Goal: Transaction & Acquisition: Purchase product/service

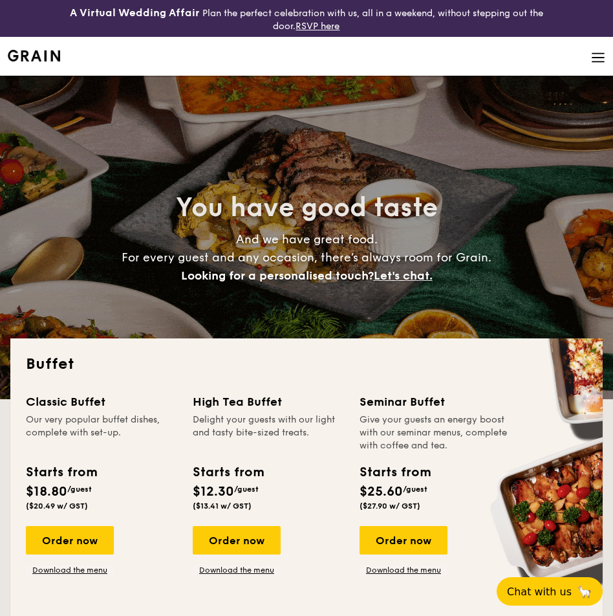
select select
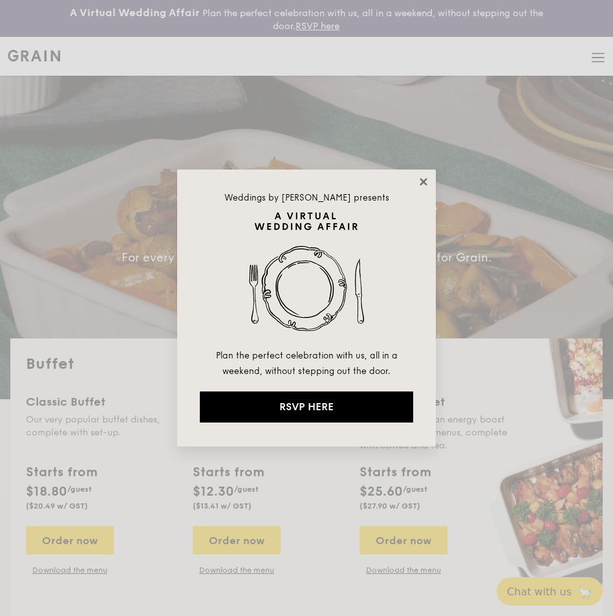
click at [422, 179] on icon at bounding box center [424, 182] width 12 height 12
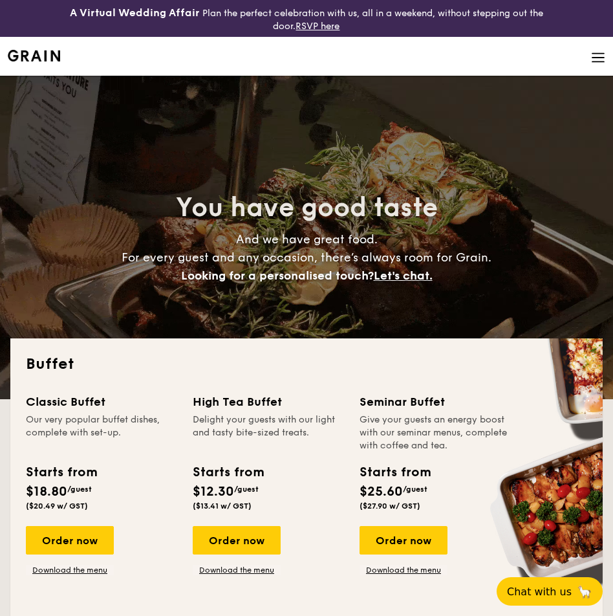
click at [604, 56] on img at bounding box center [598, 57] width 14 height 14
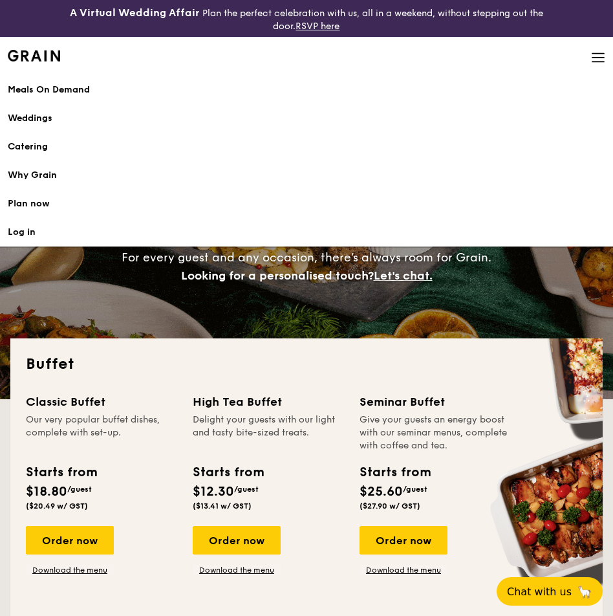
click at [30, 145] on h1 "Catering" at bounding box center [307, 146] width 598 height 13
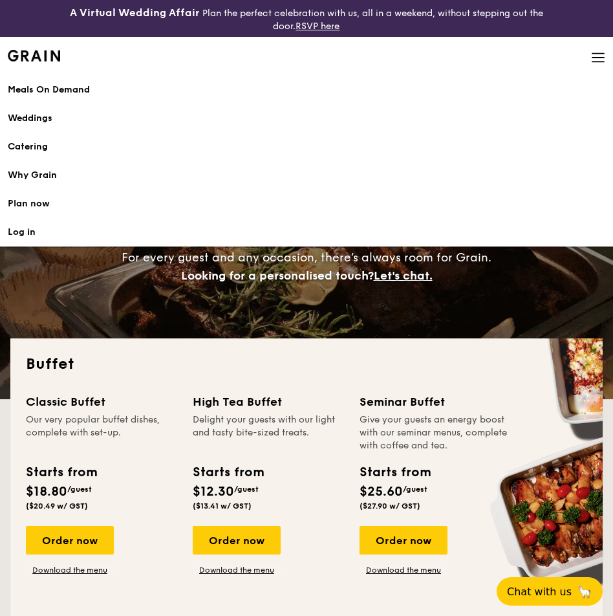
click at [32, 149] on h1 "Catering" at bounding box center [307, 146] width 598 height 13
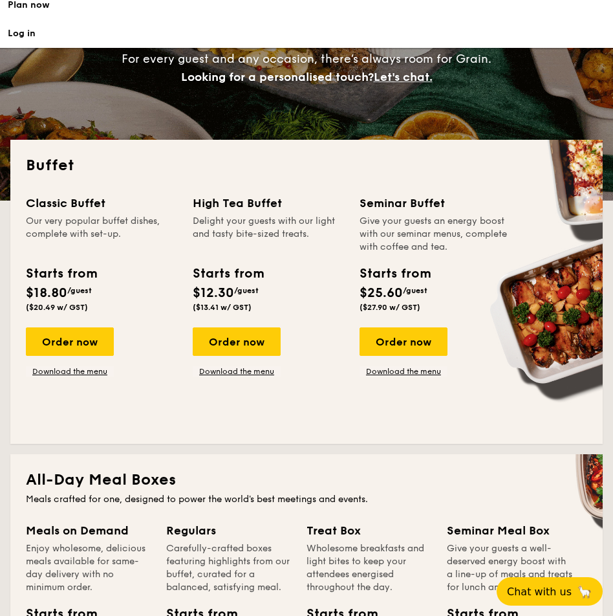
click at [133, 413] on div "Classic Buffet Our very popular buffet dishes, complete with set-up. Starts fro…" at bounding box center [306, 311] width 561 height 234
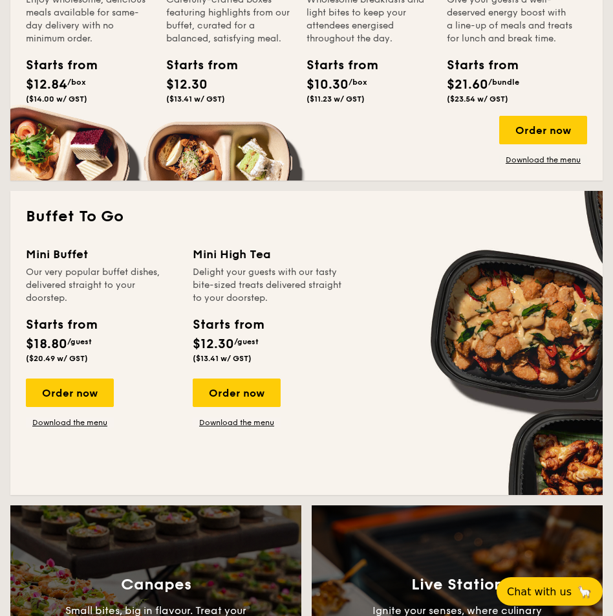
scroll to position [748, 0]
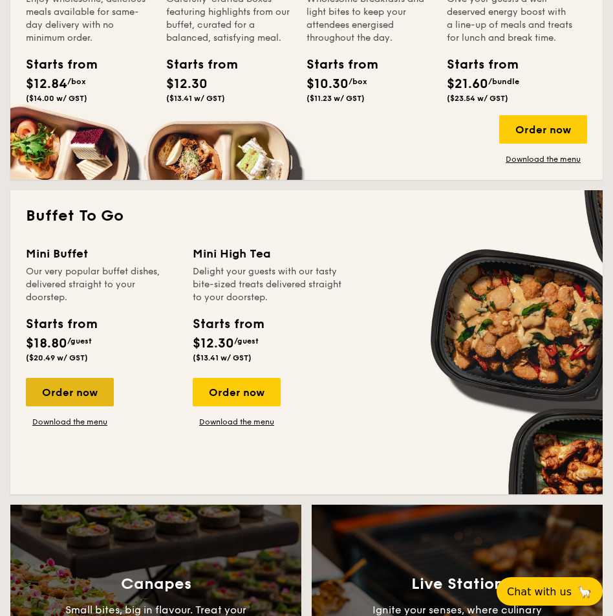
click at [80, 391] on div "Order now" at bounding box center [70, 392] width 88 height 28
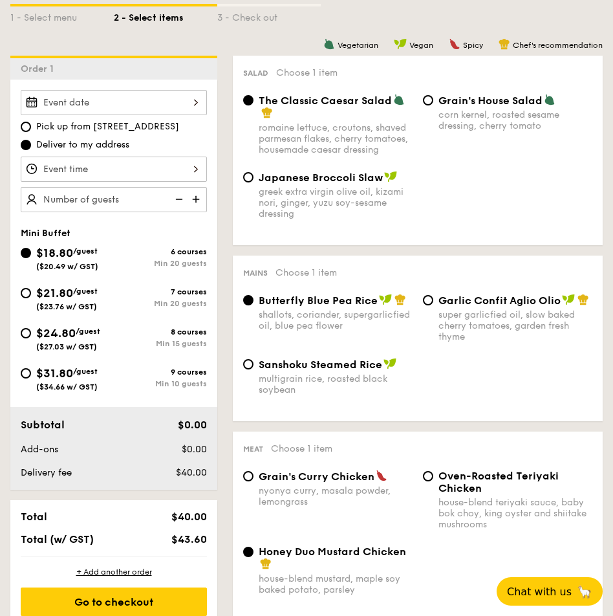
scroll to position [341, 0]
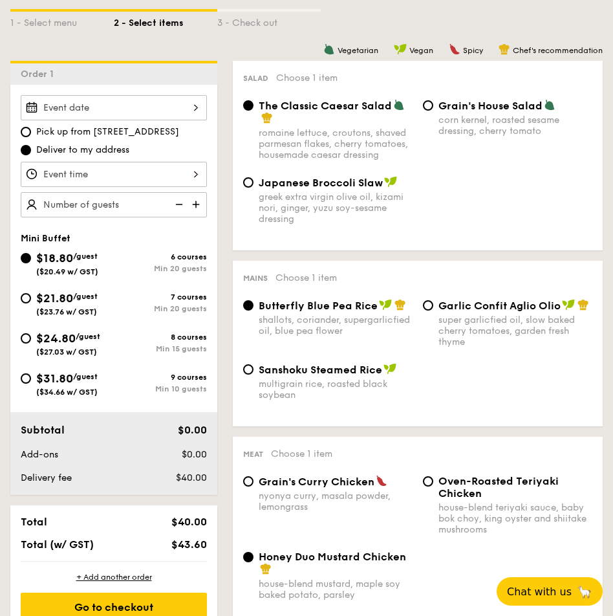
click at [178, 107] on div at bounding box center [114, 107] width 186 height 25
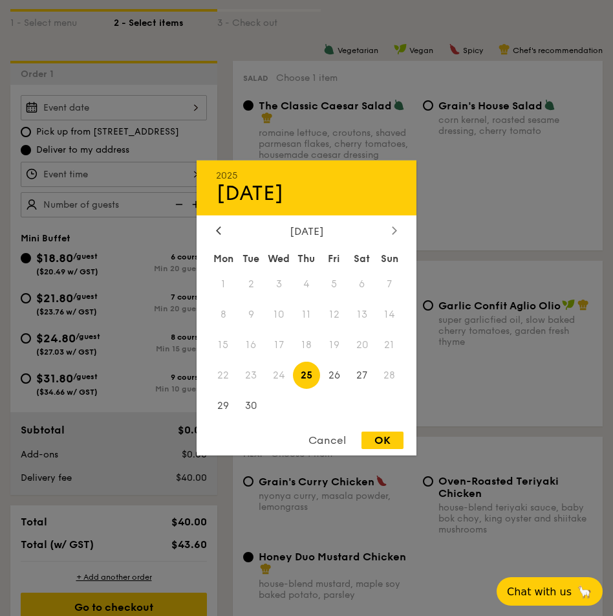
click at [398, 225] on div at bounding box center [395, 231] width 12 height 12
click at [367, 311] on span "11" at bounding box center [362, 315] width 28 height 28
click at [383, 434] on div "OK" at bounding box center [383, 439] width 42 height 17
type input "[DATE]"
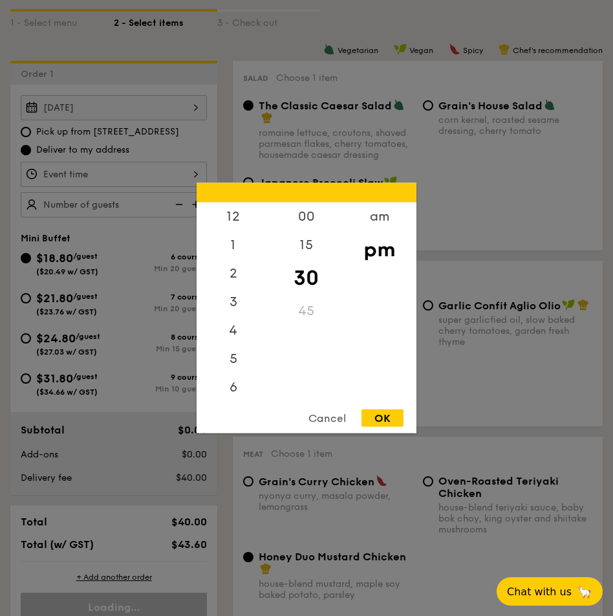
click at [191, 171] on div "12 1 2 3 4 5 6 7 8 9 10 11 00 15 30 45 am pm Cancel OK" at bounding box center [114, 174] width 186 height 25
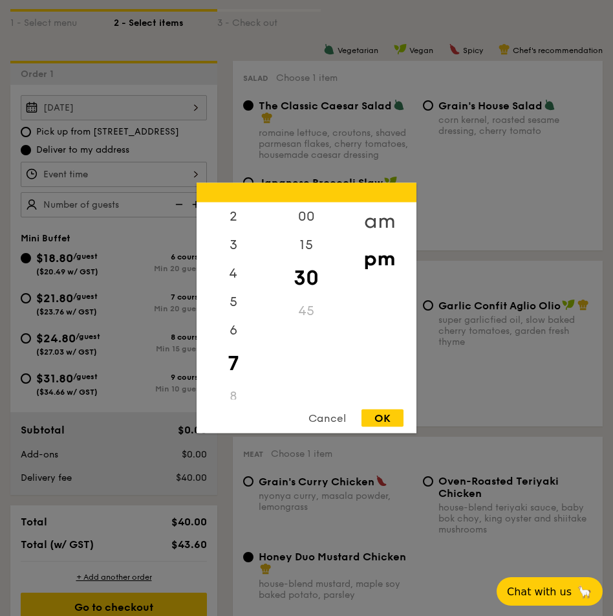
click at [385, 222] on div "am" at bounding box center [379, 221] width 73 height 38
click at [234, 390] on div "11" at bounding box center [233, 390] width 73 height 38
click at [310, 219] on div "00" at bounding box center [306, 221] width 73 height 38
click at [237, 363] on div "10" at bounding box center [233, 362] width 73 height 38
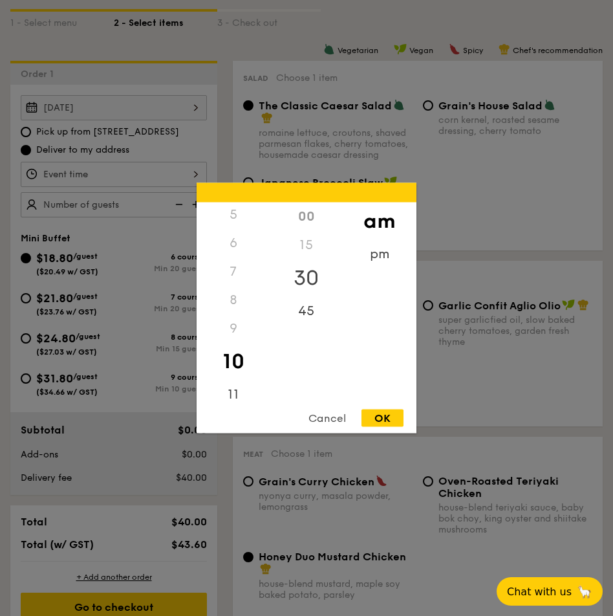
click at [309, 284] on div "30" at bounding box center [306, 278] width 73 height 38
click at [399, 422] on div "OK" at bounding box center [383, 417] width 42 height 17
type input "10:30AM"
click at [180, 178] on div "10:30AM 12 1 2 3 4 5 6 7 8 9 10 11 00 15 30 45 am pm Cancel OK" at bounding box center [114, 174] width 186 height 25
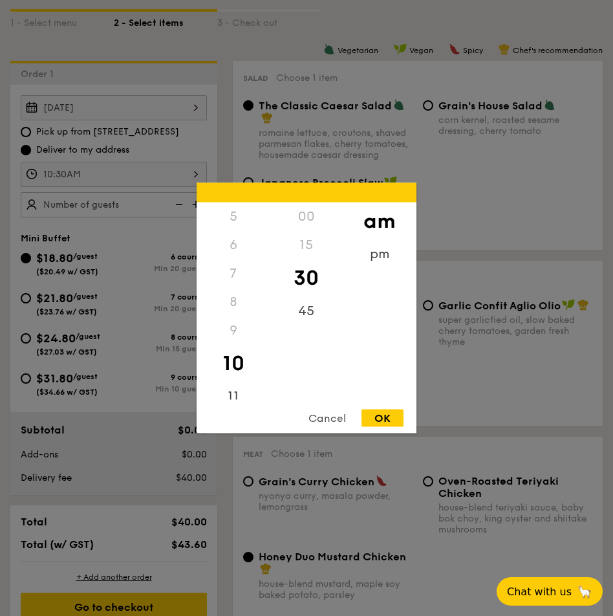
click at [305, 218] on div "00" at bounding box center [306, 216] width 73 height 28
click at [303, 307] on div "45" at bounding box center [306, 316] width 73 height 38
click at [237, 391] on div "11" at bounding box center [233, 401] width 73 height 38
click at [309, 222] on div "00" at bounding box center [306, 221] width 73 height 38
click at [238, 358] on div "10" at bounding box center [233, 364] width 73 height 38
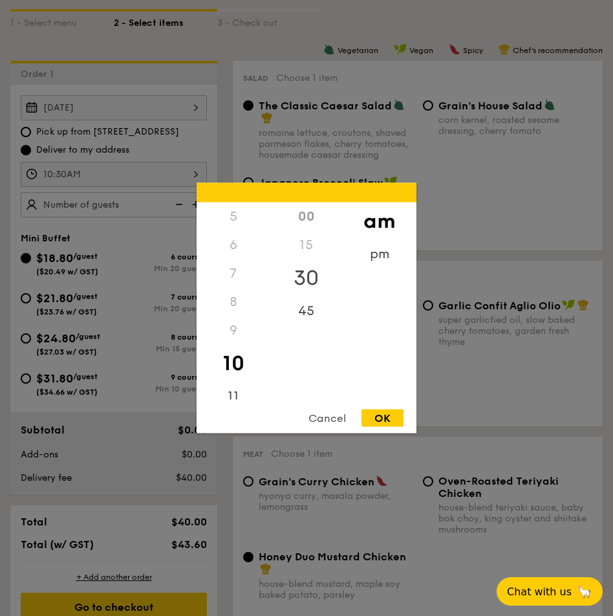
click at [302, 266] on div "30" at bounding box center [306, 278] width 73 height 38
click at [391, 415] on div "OK" at bounding box center [383, 417] width 42 height 17
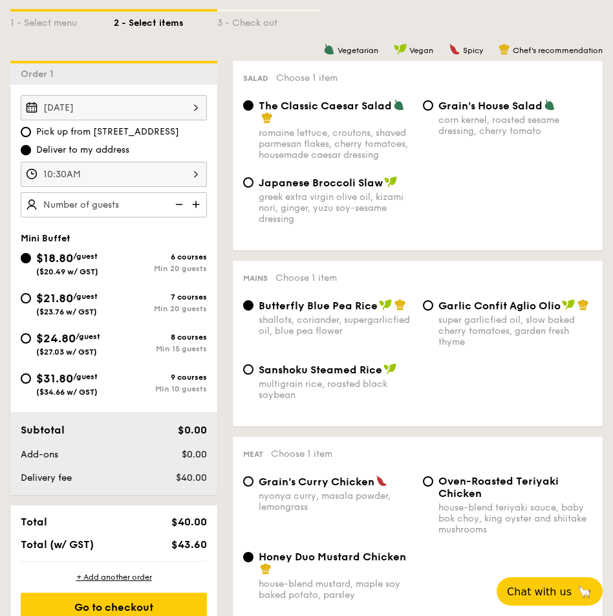
click at [201, 204] on img at bounding box center [197, 204] width 19 height 25
click at [199, 204] on img at bounding box center [197, 204] width 19 height 25
click at [198, 204] on img at bounding box center [197, 204] width 19 height 25
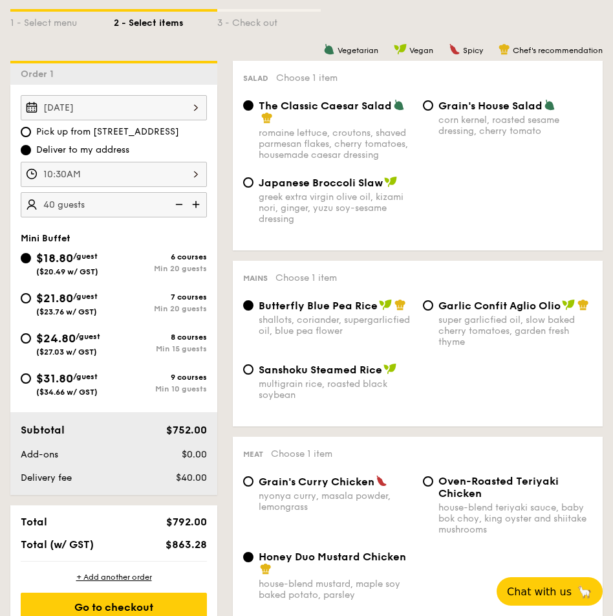
click at [181, 206] on img at bounding box center [177, 204] width 19 height 25
type input "30 guests"
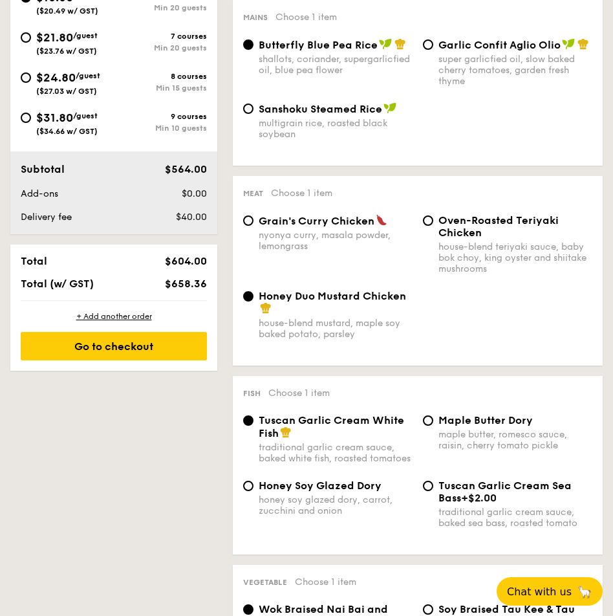
scroll to position [602, 0]
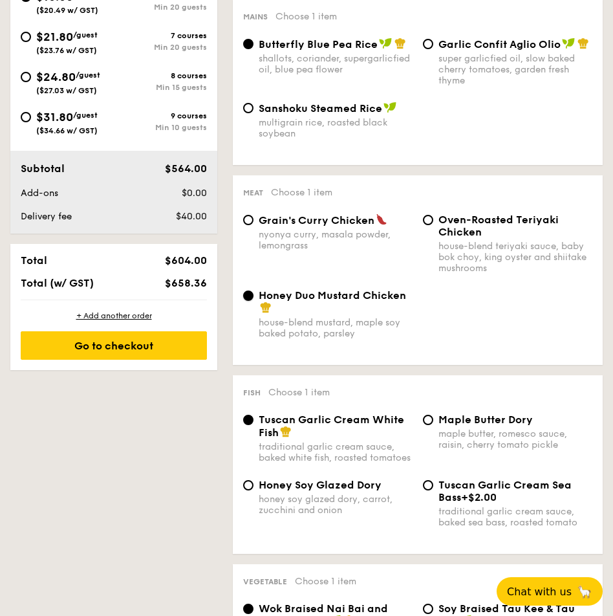
click at [246, 293] on input "Honey Duo Mustard Chicken house-blend mustard, maple soy baked potato, parsley" at bounding box center [248, 295] width 10 height 10
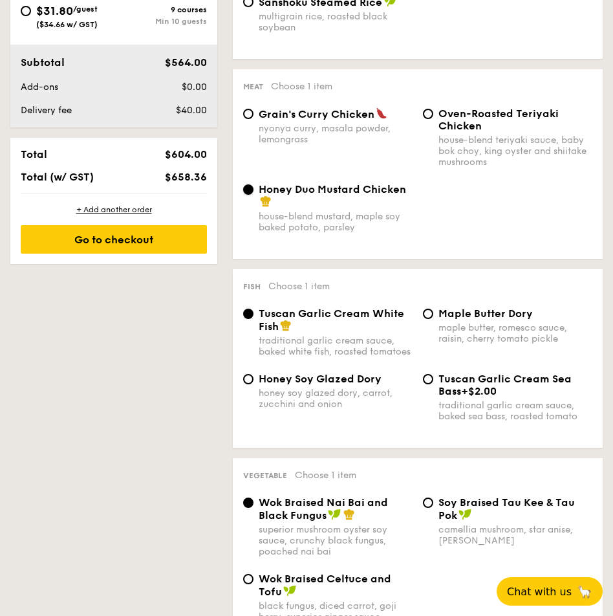
scroll to position [713, 0]
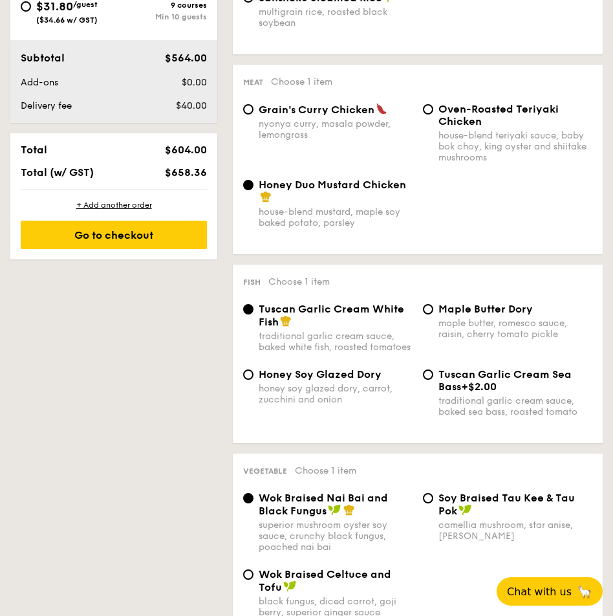
click at [437, 305] on div "Maple Butter Dory maple butter, romesco sauce, raisin, cherry tomato pickle" at bounding box center [508, 321] width 180 height 37
click at [428, 308] on input "Maple Butter Dory maple butter, romesco sauce, raisin, cherry tomato pickle" at bounding box center [428, 309] width 10 height 10
radio input "true"
click at [251, 305] on input "Tuscan Garlic Cream White Fish traditional garlic cream sauce, baked white fish…" at bounding box center [248, 309] width 10 height 10
radio input "true"
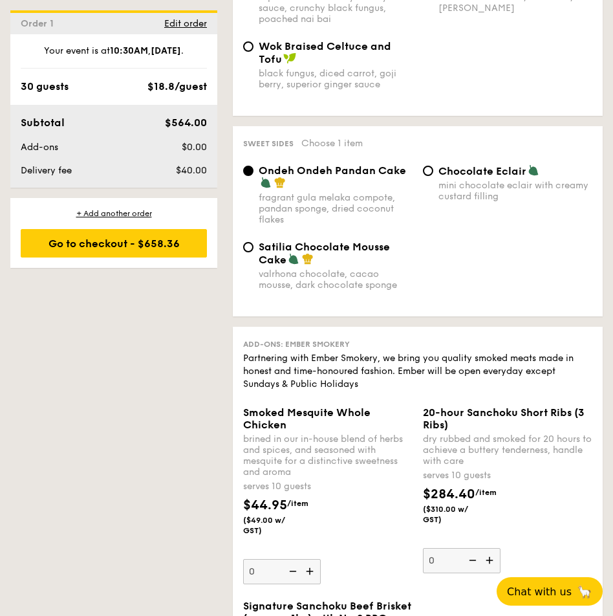
scroll to position [1243, 0]
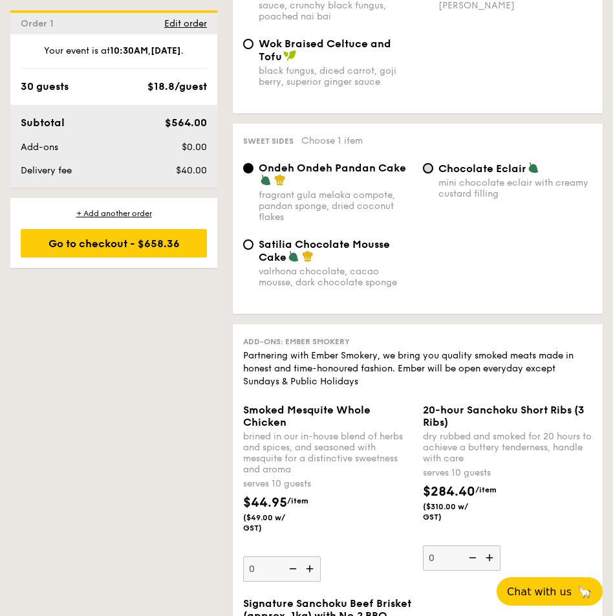
click at [429, 173] on input "Chocolate Eclair mini chocolate eclair with creamy custard filling" at bounding box center [428, 168] width 10 height 10
radio input "true"
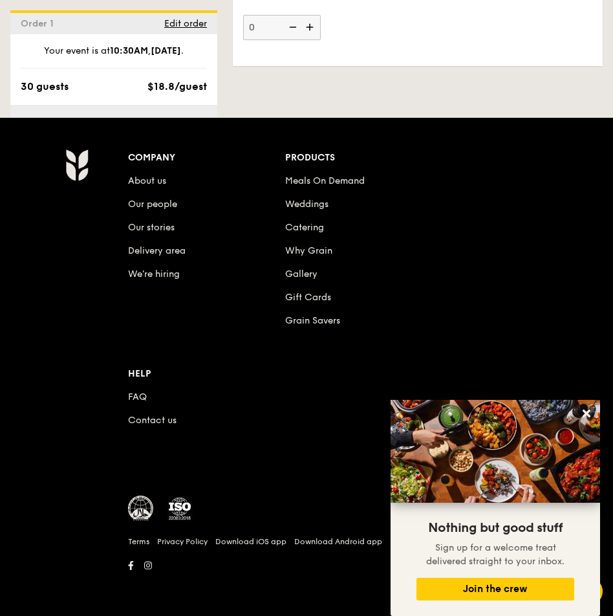
scroll to position [3245, 0]
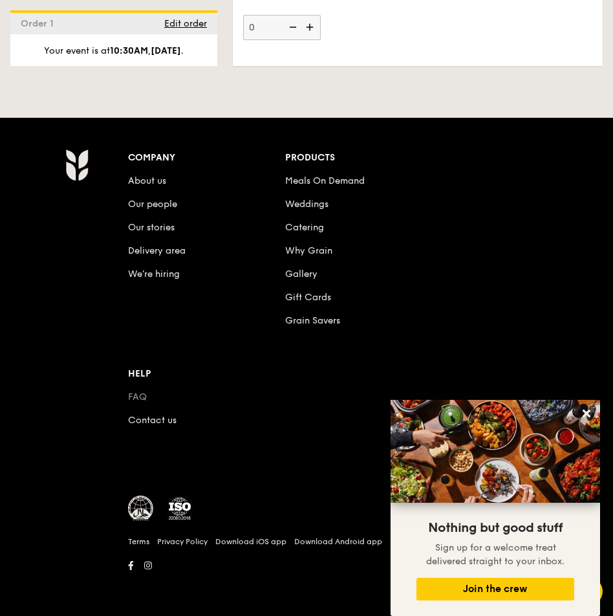
click at [140, 394] on link "FAQ" at bounding box center [137, 396] width 19 height 11
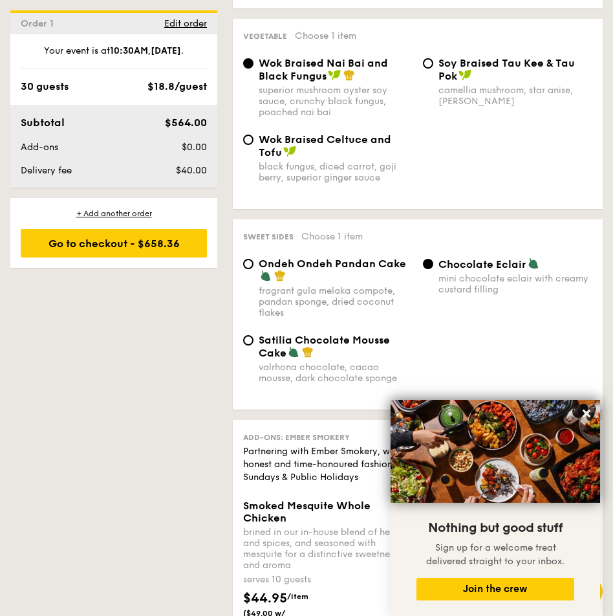
scroll to position [1148, 0]
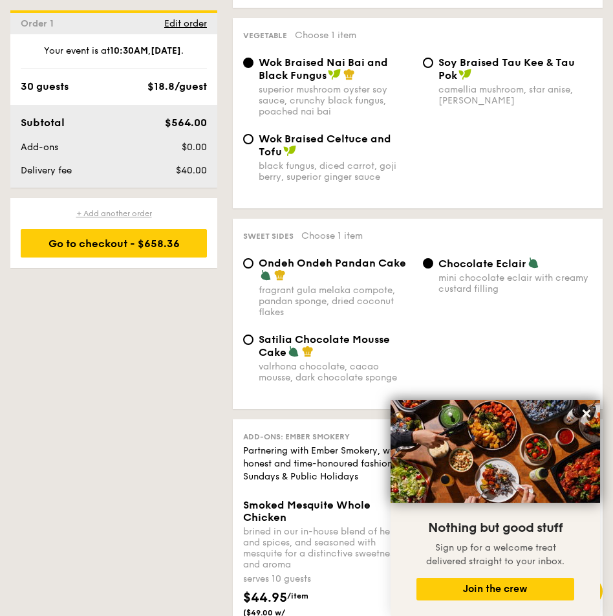
click at [110, 213] on div "+ Add another order" at bounding box center [114, 213] width 186 height 10
radio input "true"
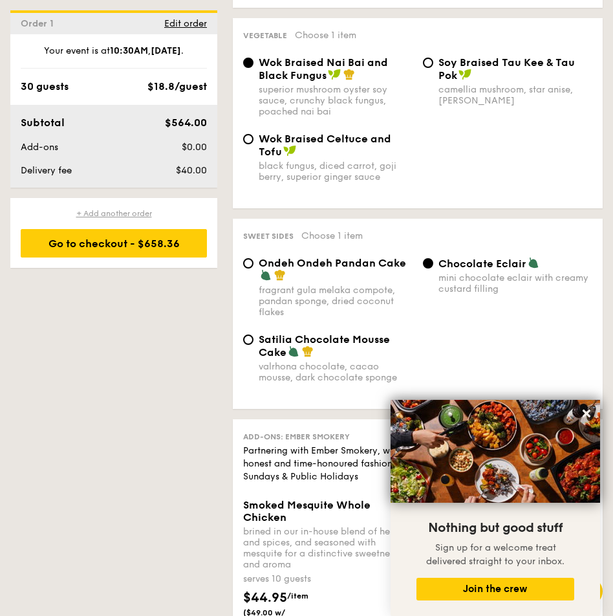
radio input "true"
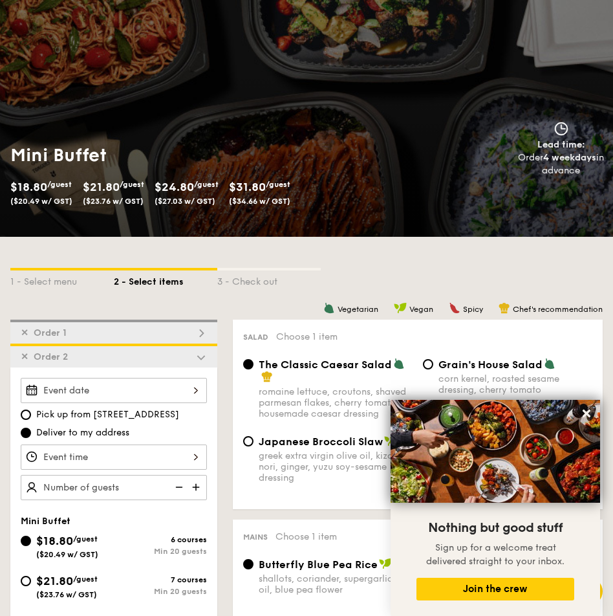
scroll to position [0, 0]
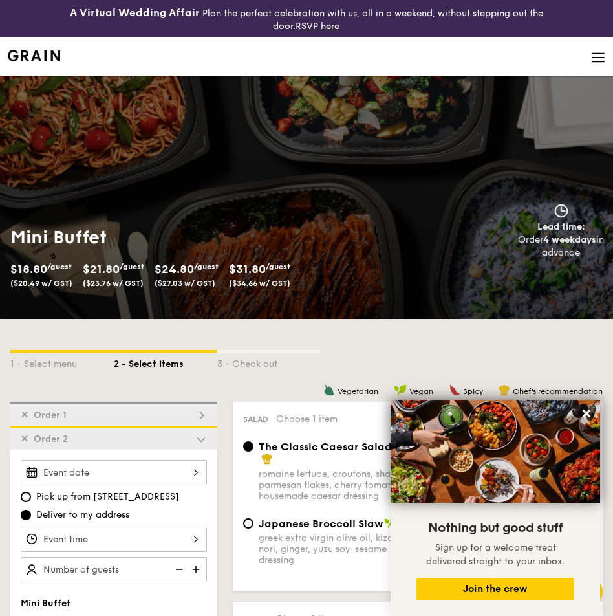
click at [601, 61] on img at bounding box center [598, 57] width 14 height 14
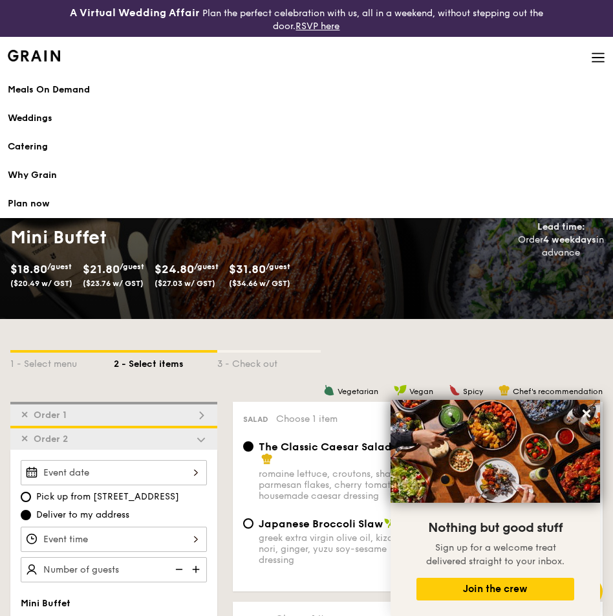
click at [21, 140] on div "Catering" at bounding box center [307, 146] width 598 height 13
select select
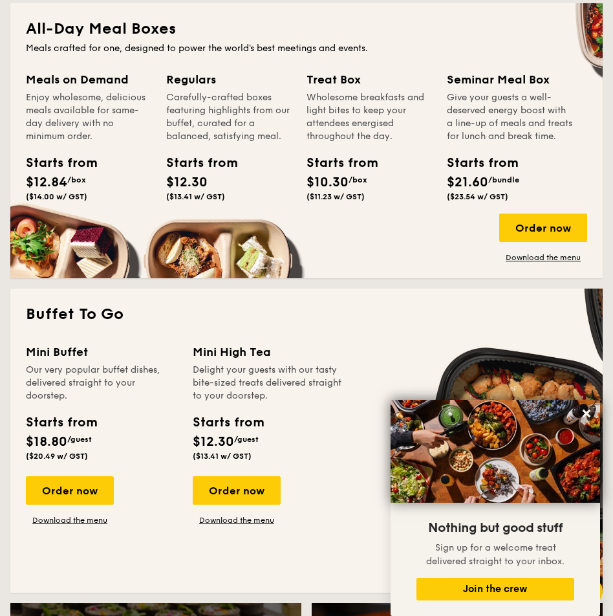
scroll to position [649, 0]
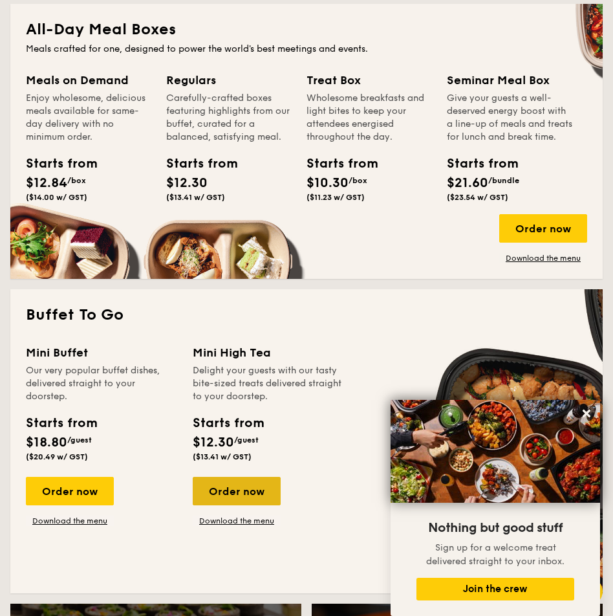
click at [226, 495] on div "Order now" at bounding box center [237, 491] width 88 height 28
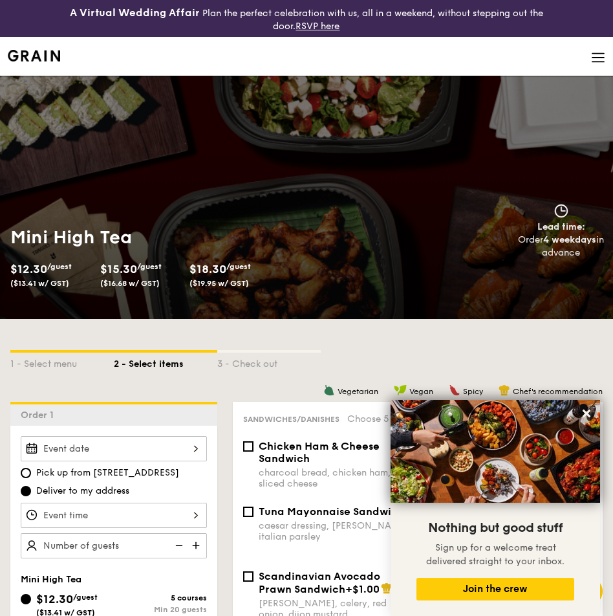
select select
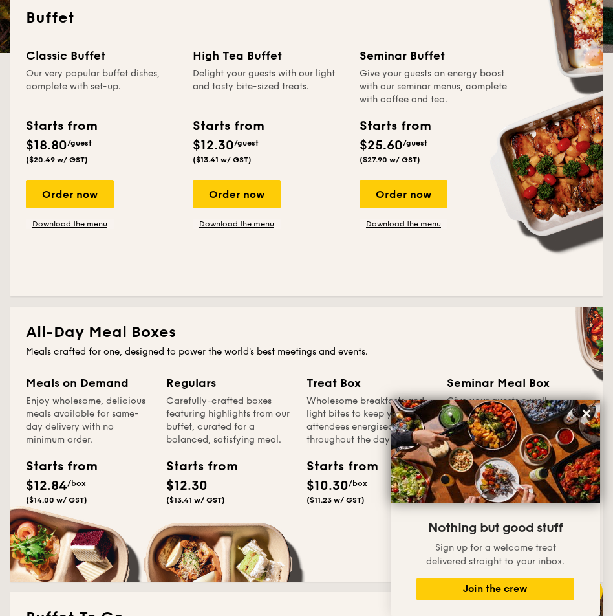
scroll to position [345, 0]
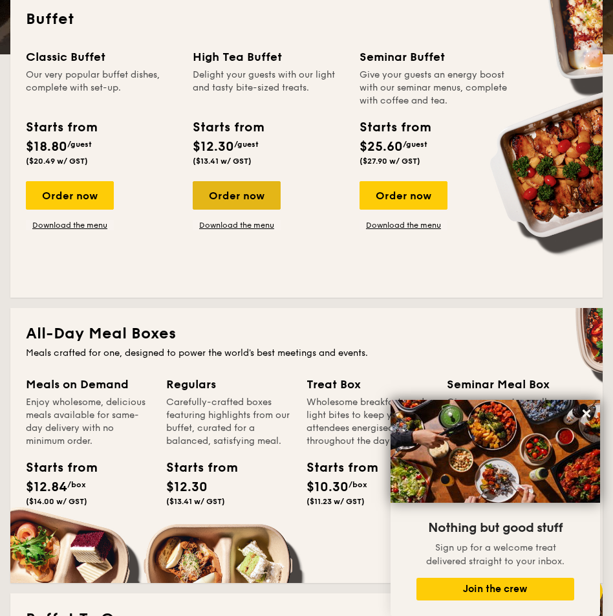
click at [237, 189] on div "Order now" at bounding box center [237, 195] width 88 height 28
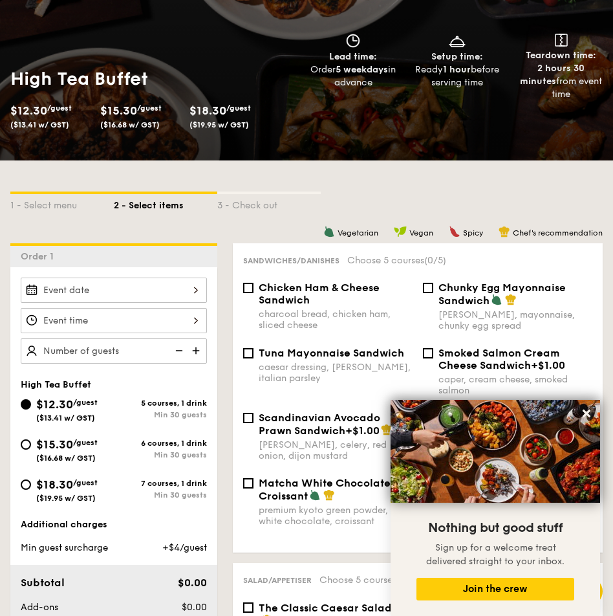
scroll to position [166, 0]
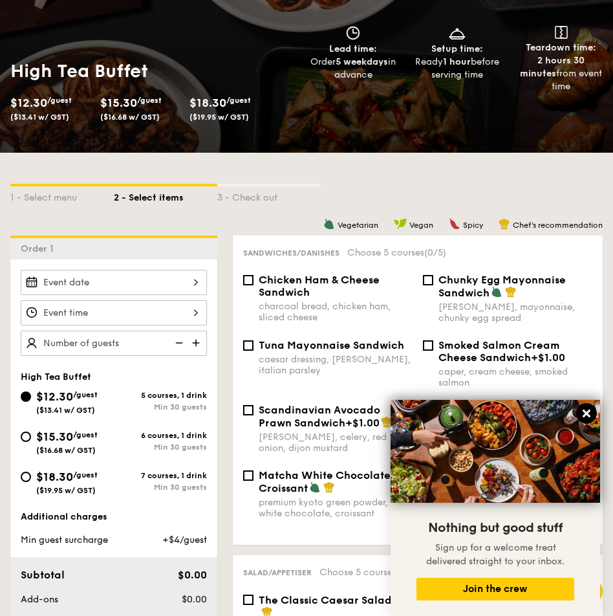
click at [590, 409] on icon at bounding box center [587, 413] width 12 height 12
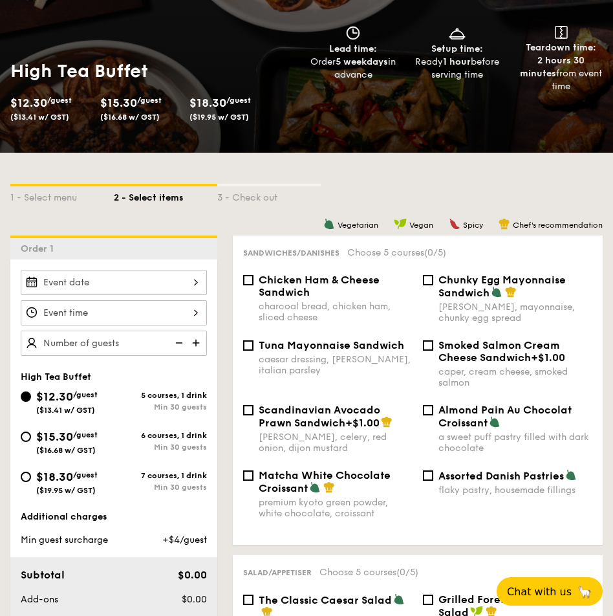
click at [38, 472] on span "$18.30" at bounding box center [54, 477] width 37 height 14
click at [31, 472] on input "$18.30 /guest ($19.95 w/ GST) 7 courses, 1 drink Min 30 guests" at bounding box center [26, 476] width 10 height 10
radio input "true"
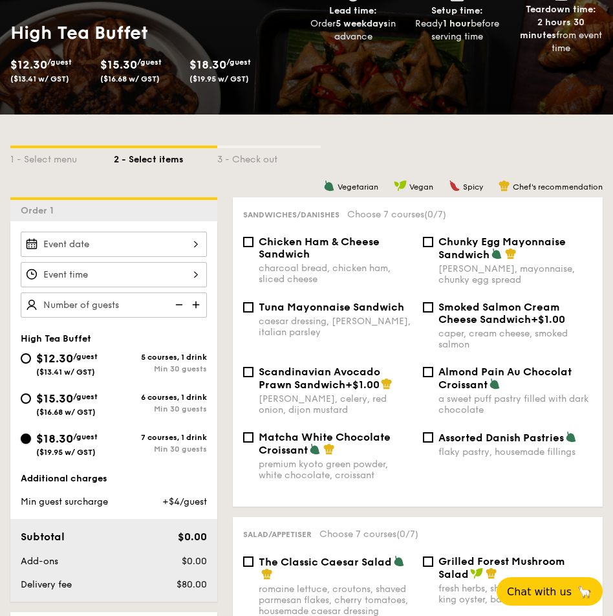
scroll to position [205, 0]
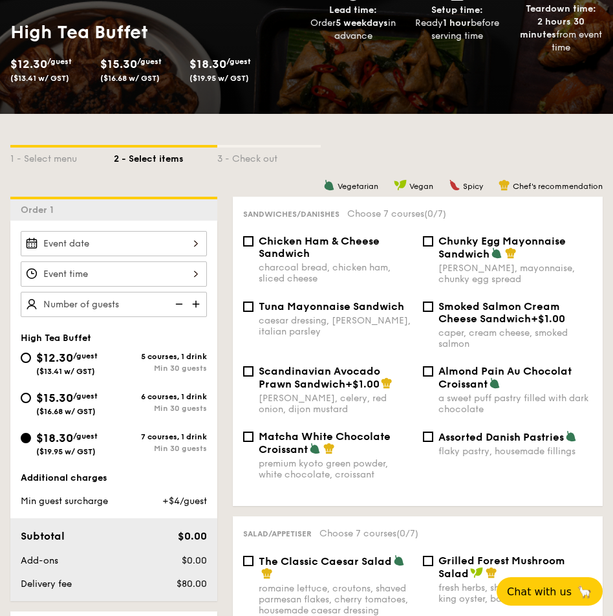
click at [286, 241] on span "Chicken Ham & Cheese Sandwich" at bounding box center [319, 247] width 121 height 25
click at [254, 241] on input "Chicken Ham & Cheese Sandwich charcoal bread, chicken ham, sliced cheese" at bounding box center [248, 241] width 10 height 10
checkbox input "true"
click at [458, 242] on span "Chunky Egg Mayonnaise Sandwich" at bounding box center [502, 247] width 127 height 25
click at [433, 242] on input "Chunky Egg Mayonnaise Sandwich dijon mustard, mayonnaise, chunky egg spread" at bounding box center [428, 241] width 10 height 10
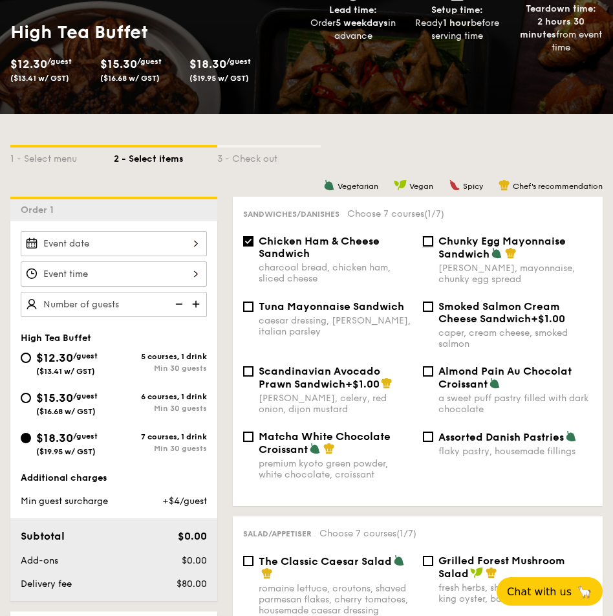
checkbox input "true"
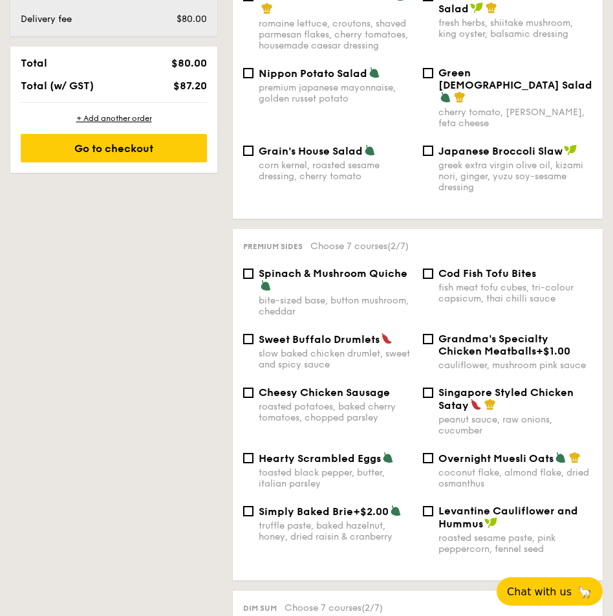
scroll to position [772, 0]
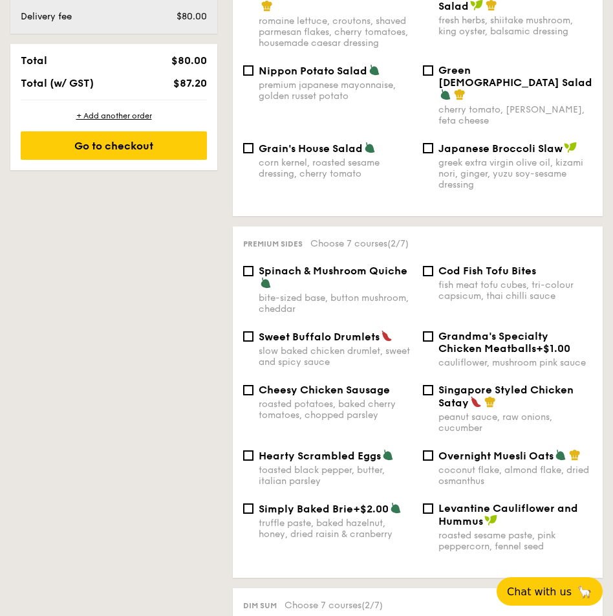
click at [441, 384] on span "Singapore Styled Chicken Satay" at bounding box center [506, 396] width 135 height 25
click at [433, 385] on input "Singapore Styled Chicken Satay peanut sauce, raw onions, cucumber" at bounding box center [428, 390] width 10 height 10
checkbox input "true"
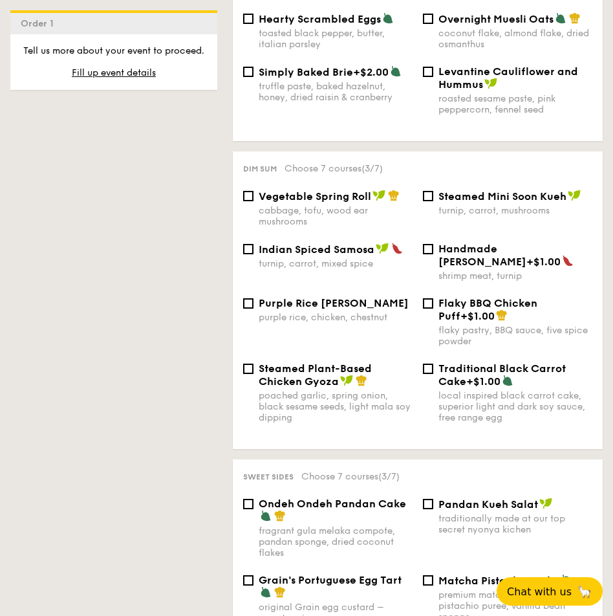
scroll to position [1204, 0]
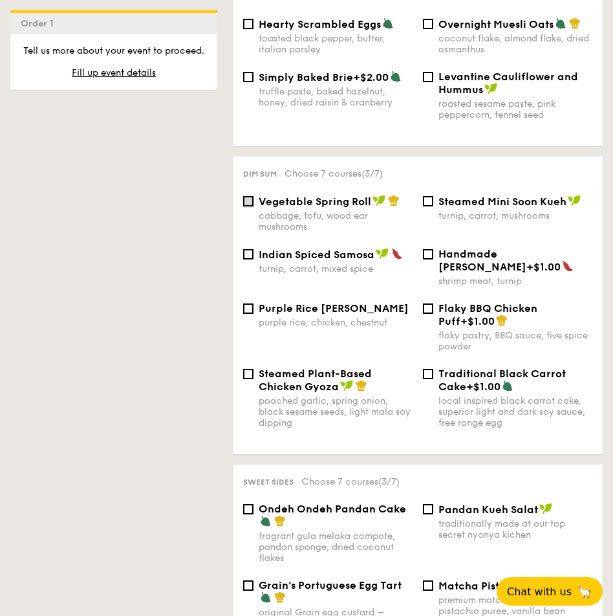
click at [250, 196] on input "Vegetable Spring Roll cabbage, tofu, wood ear mushrooms" at bounding box center [248, 201] width 10 height 10
checkbox input "true"
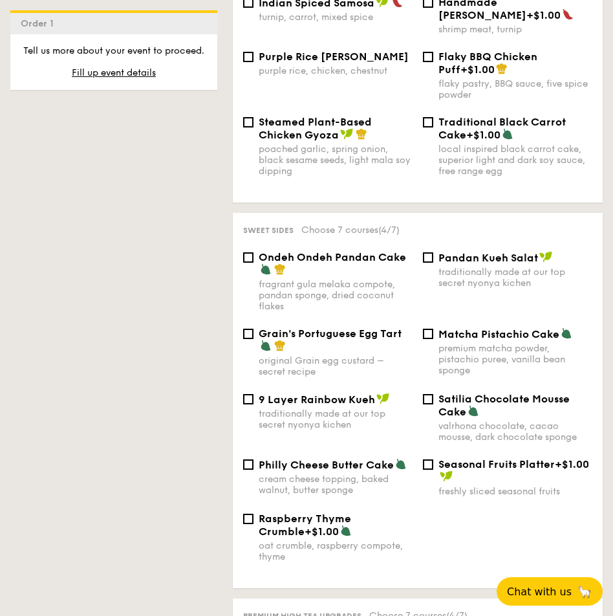
scroll to position [1478, 0]
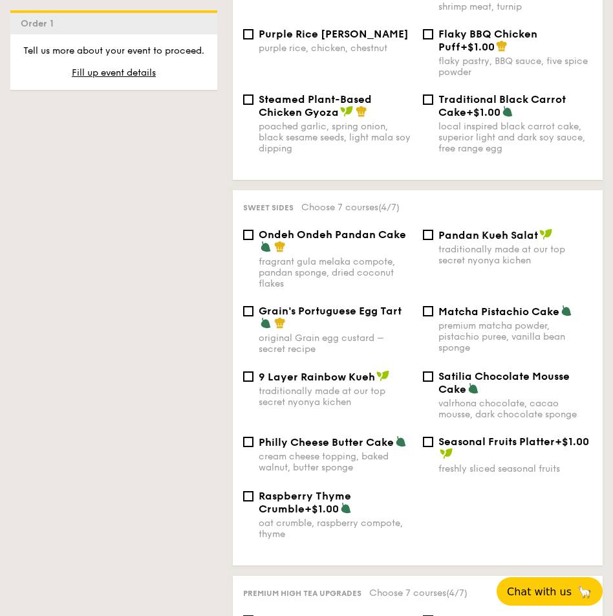
click at [434, 228] on div "Pandan Kueh Salat traditionally made at our top secret nyonya kichen" at bounding box center [508, 247] width 180 height 38
click at [433, 228] on div "Pandan Kueh Salat traditionally made at our top secret nyonya kichen" at bounding box center [508, 247] width 180 height 38
click at [429, 230] on input "Pandan Kueh Salat traditionally made at our top secret nyonya kichen" at bounding box center [428, 235] width 10 height 10
checkbox input "true"
click at [431, 437] on input "Seasonal Fruits Platter +$1.00 freshly sliced seasonal fruits" at bounding box center [428, 442] width 10 height 10
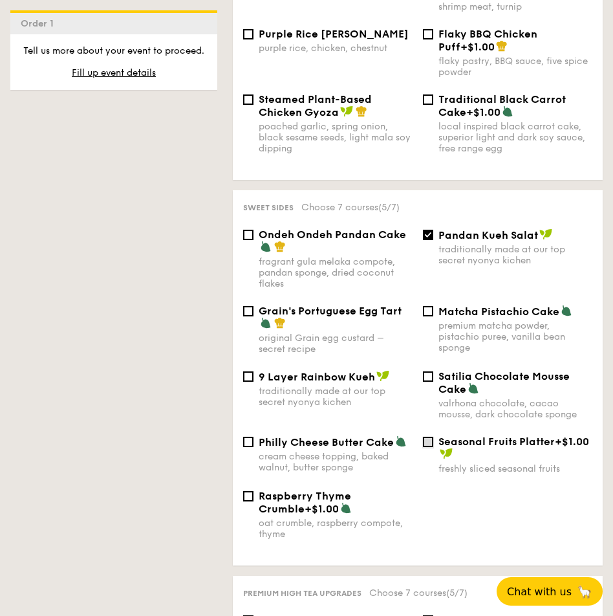
checkbox input "true"
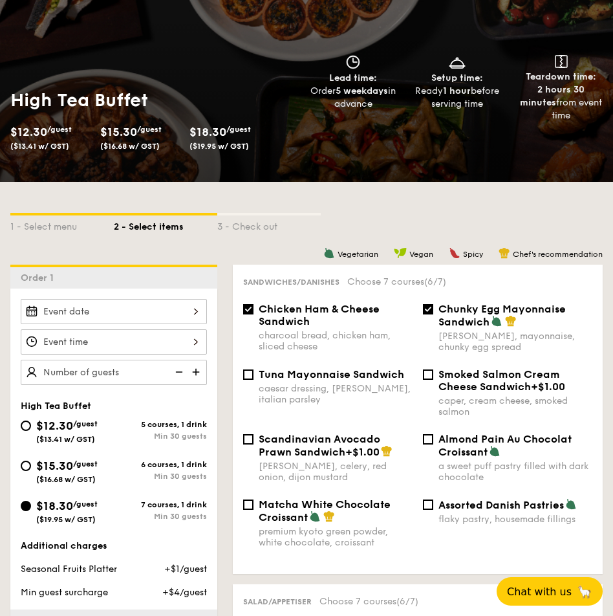
scroll to position [0, 0]
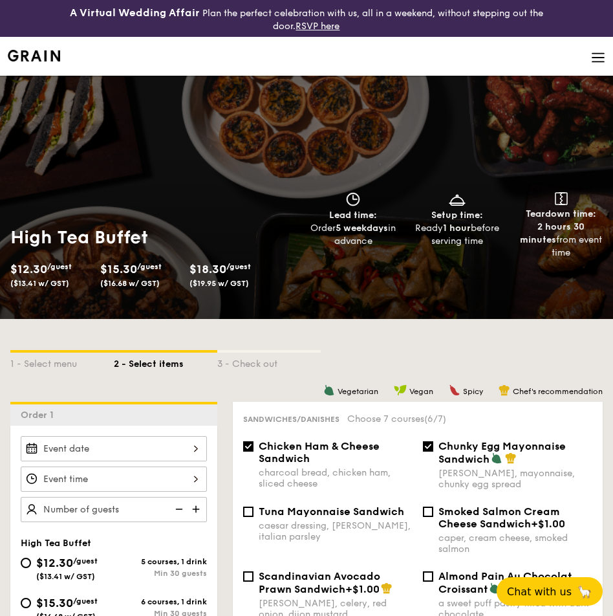
click at [591, 52] on img at bounding box center [598, 57] width 14 height 14
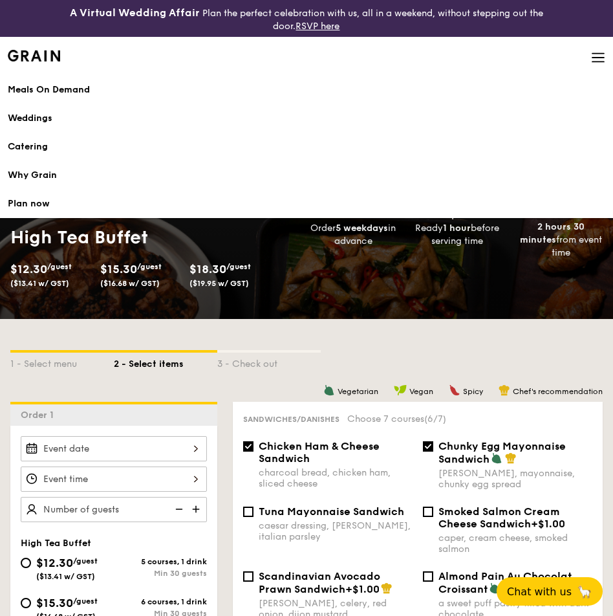
click at [26, 146] on div "Catering" at bounding box center [307, 146] width 598 height 13
select select
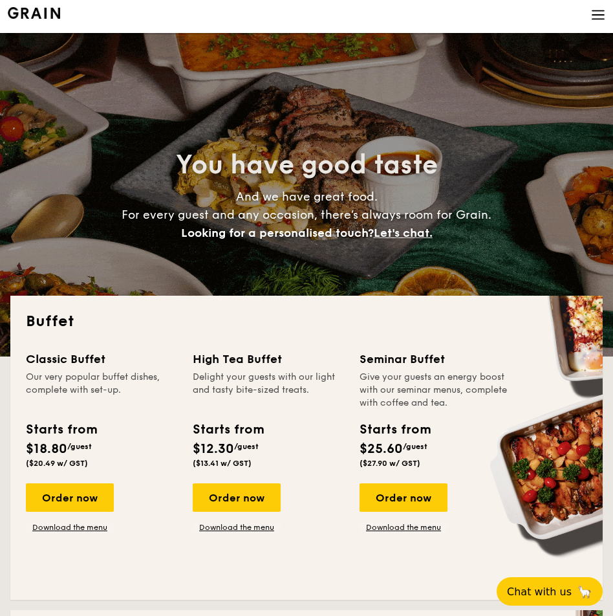
scroll to position [64, 0]
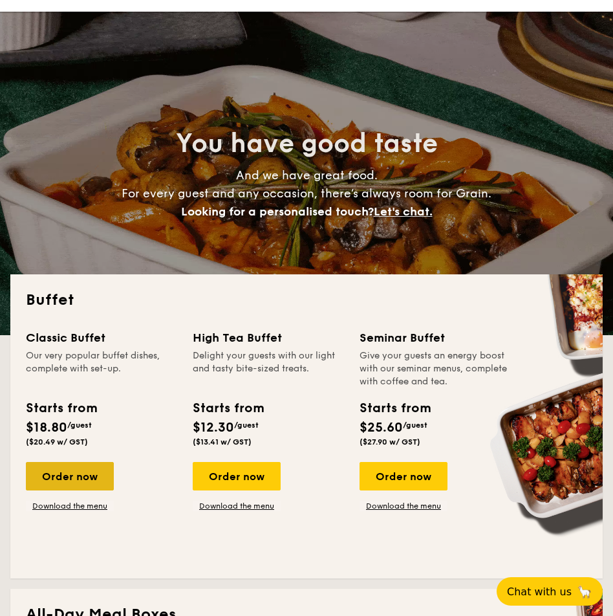
click at [72, 475] on div "Order now" at bounding box center [70, 476] width 88 height 28
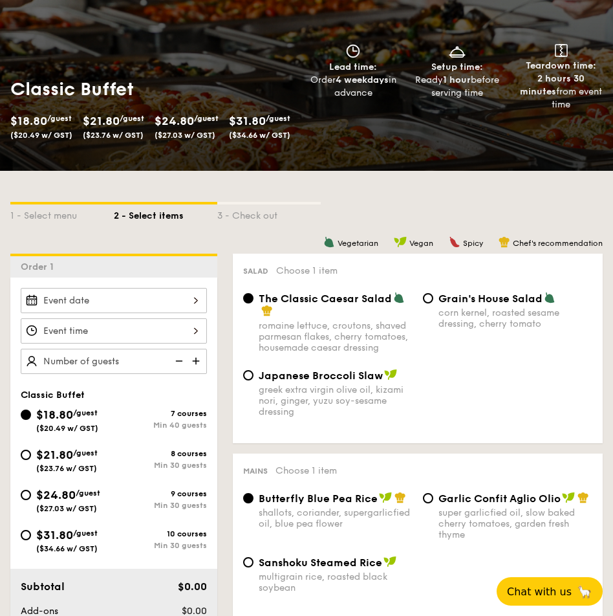
scroll to position [158, 0]
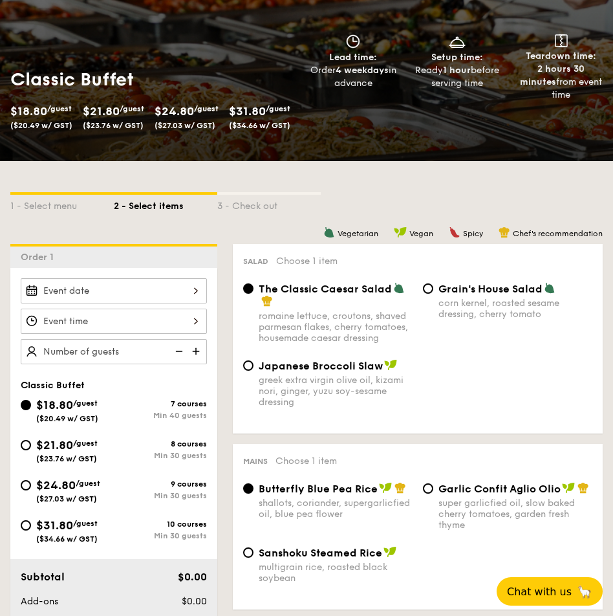
click at [58, 442] on span "$21.80" at bounding box center [54, 445] width 37 height 14
click at [31, 442] on input "$21.80 /guest ($23.76 w/ GST) 8 courses Min 30 guests" at bounding box center [26, 445] width 10 height 10
radio input "true"
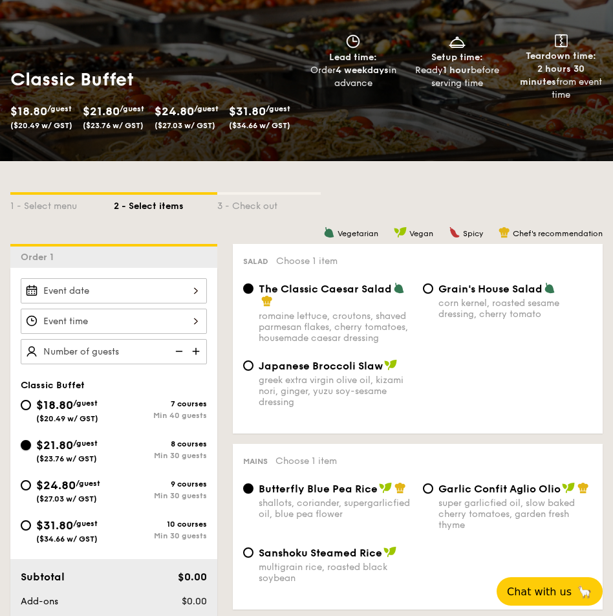
radio input "true"
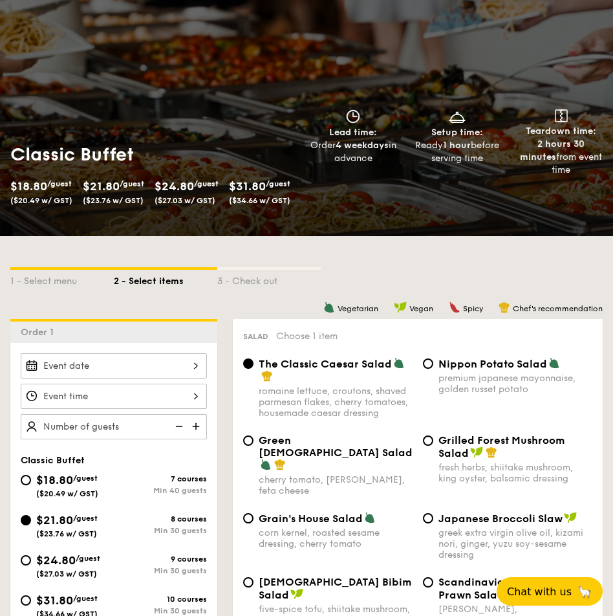
scroll to position [0, 0]
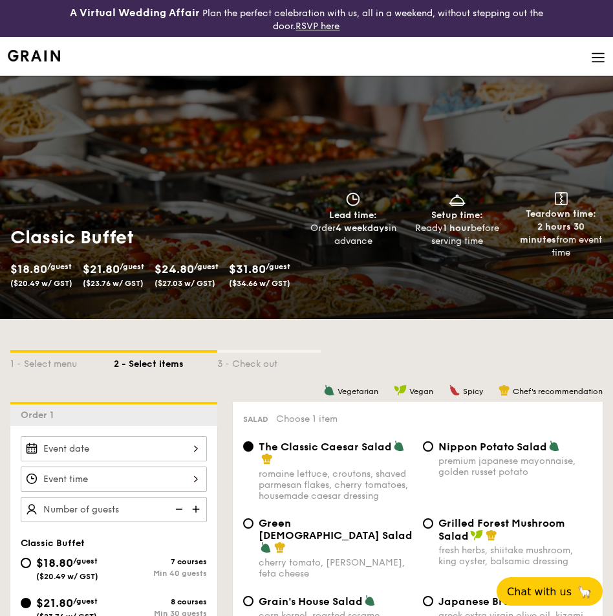
click at [592, 57] on img at bounding box center [598, 57] width 14 height 14
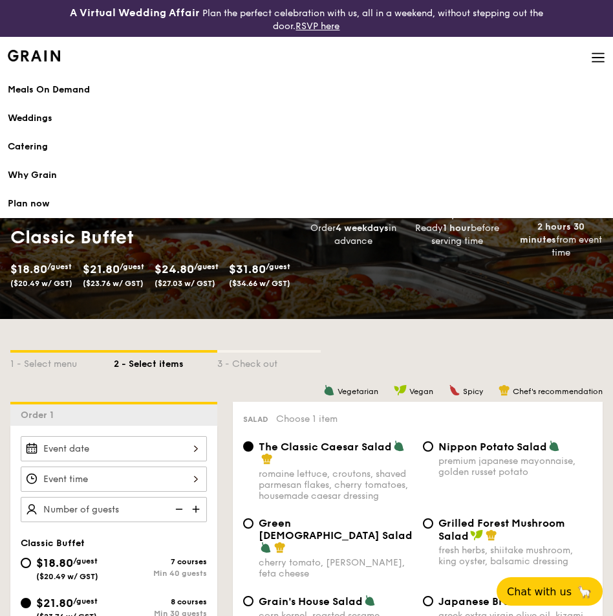
click at [27, 144] on div "Catering" at bounding box center [307, 146] width 598 height 13
select select
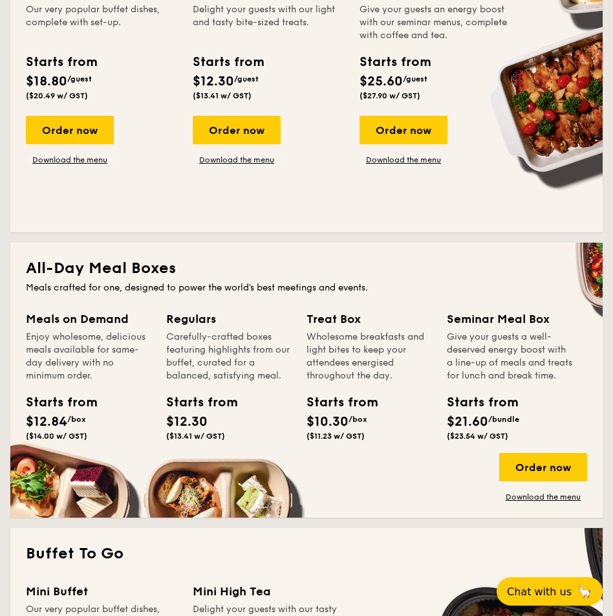
scroll to position [411, 0]
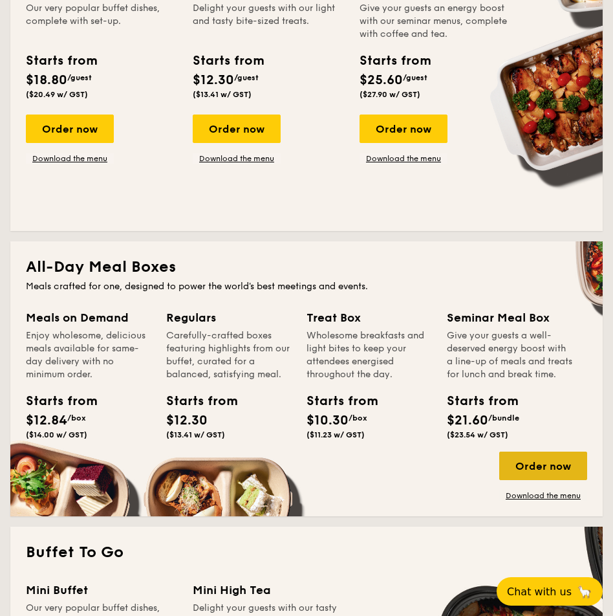
click at [531, 476] on div "Order now" at bounding box center [543, 465] width 88 height 28
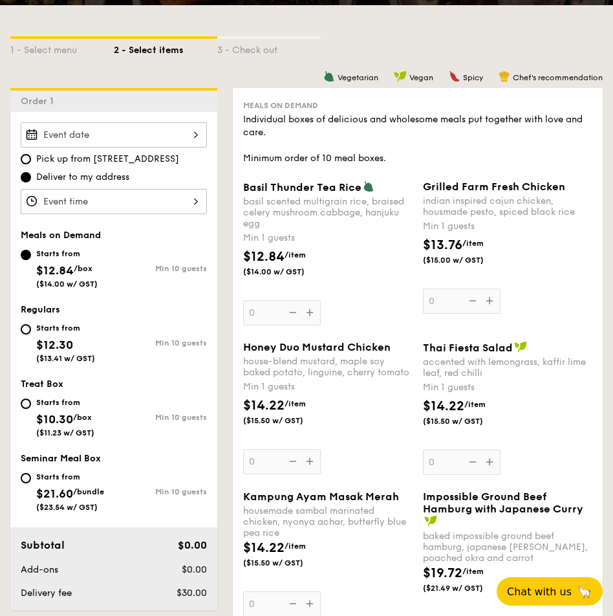
scroll to position [318, 0]
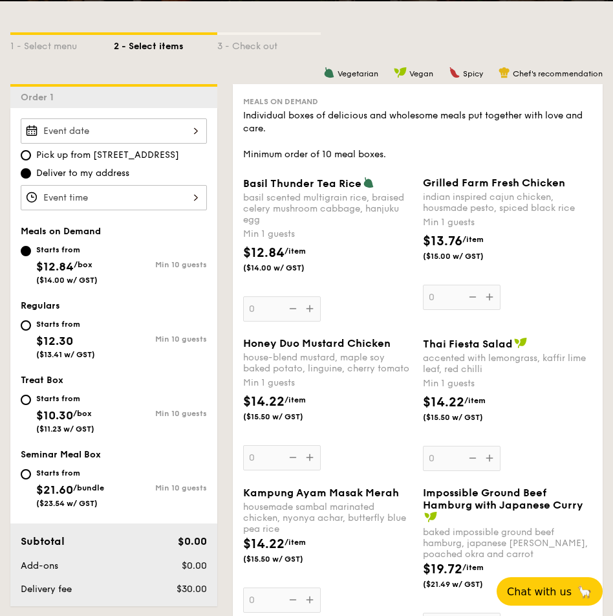
click at [42, 400] on div "Starts from" at bounding box center [65, 398] width 58 height 10
click at [31, 400] on input "Starts from $10.30 /box ($11.23 w/ GST) Min 10 guests" at bounding box center [26, 400] width 10 height 10
radio input "true"
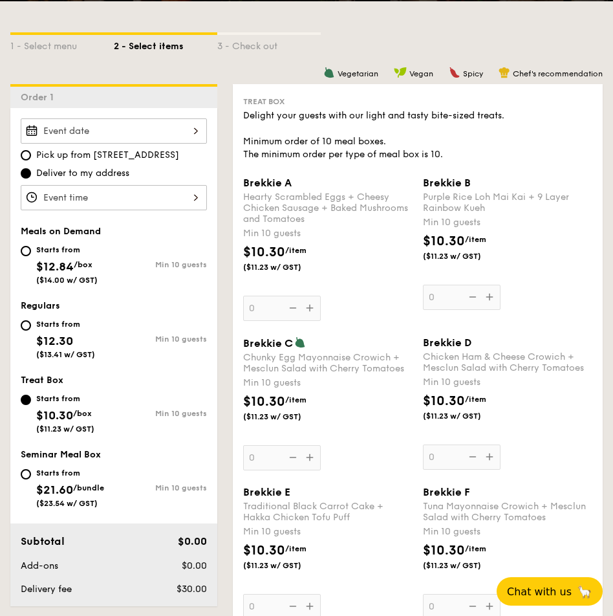
click at [36, 255] on div "Starts from $12.84 /box ($14.00 w/ GST)" at bounding box center [66, 263] width 61 height 43
click at [31, 255] on input "Starts from $12.84 /box ($14.00 w/ GST) Min 10 guests" at bounding box center [26, 251] width 10 height 10
radio input "true"
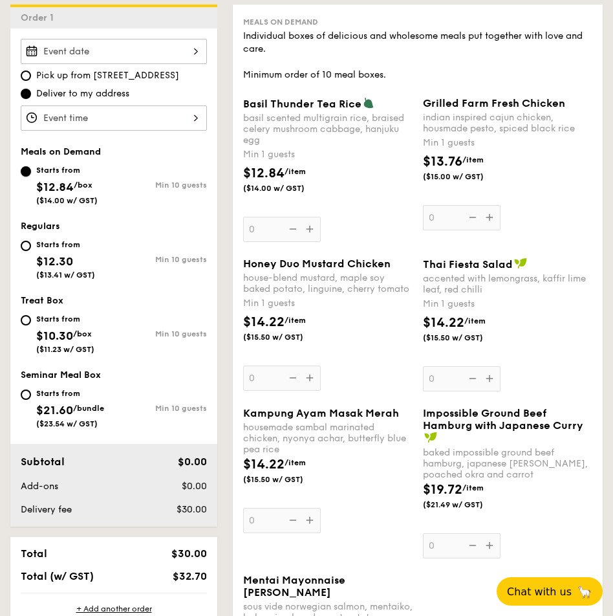
scroll to position [398, 0]
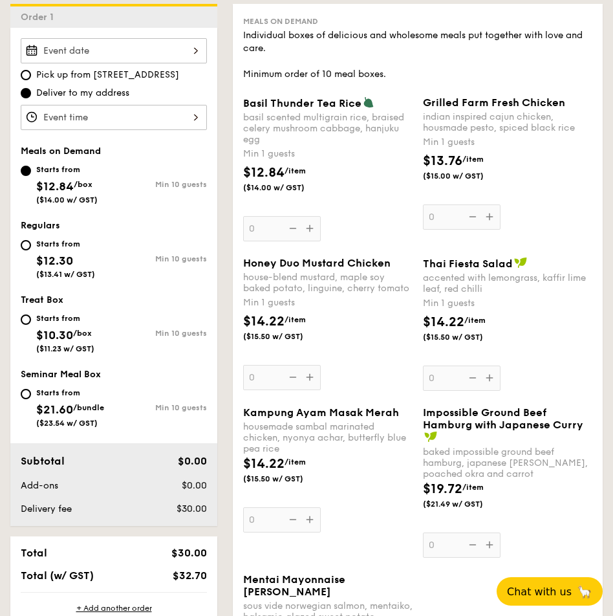
click at [42, 248] on div "Starts from" at bounding box center [65, 244] width 59 height 10
click at [31, 248] on input "Starts from $12.30 ($13.41 w/ GST) Min 10 guests" at bounding box center [26, 245] width 10 height 10
radio input "true"
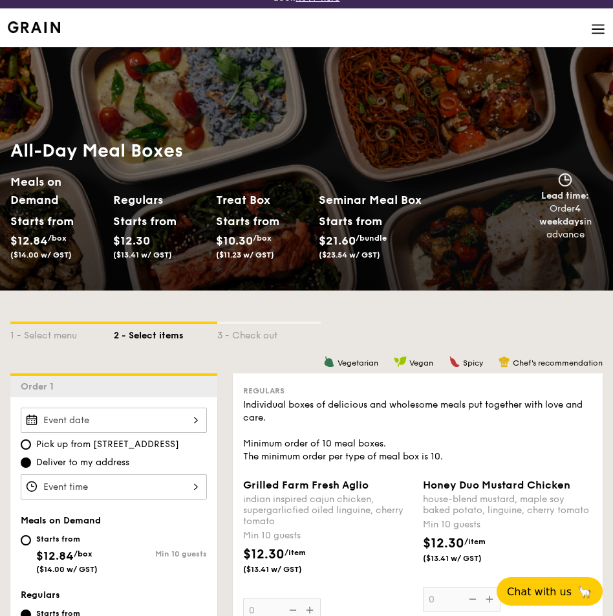
scroll to position [0, 0]
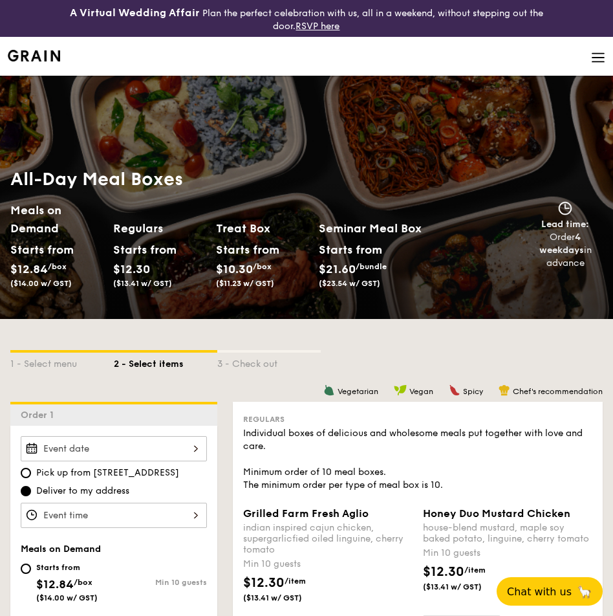
click at [600, 58] on img at bounding box center [598, 57] width 14 height 14
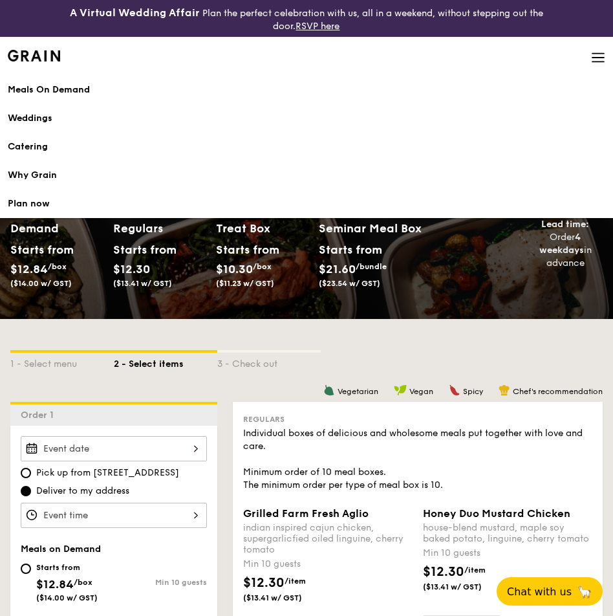
click at [28, 148] on div "Catering" at bounding box center [307, 146] width 598 height 13
select select
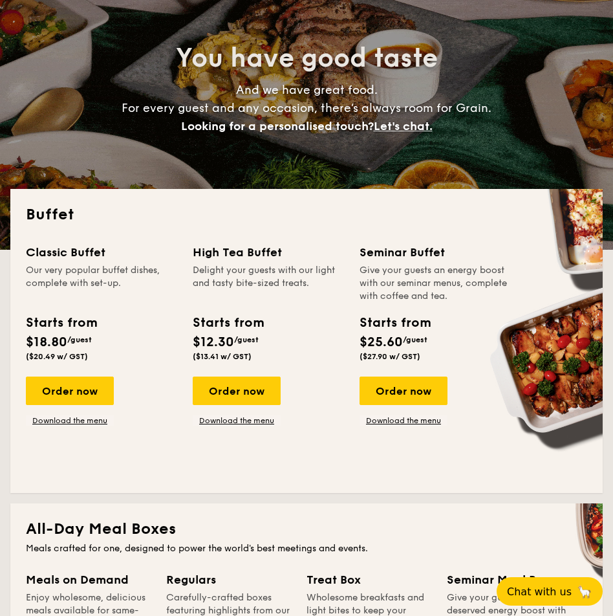
scroll to position [150, 0]
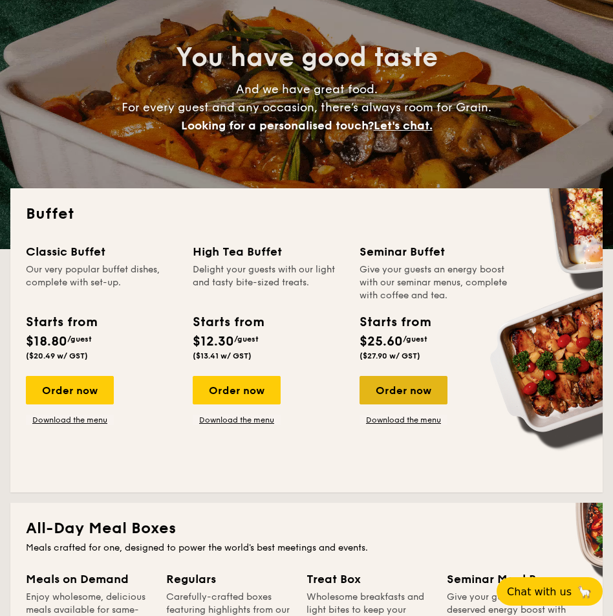
click at [404, 391] on div "Order now" at bounding box center [404, 390] width 88 height 28
